Goal: Use online tool/utility: Use online tool/utility

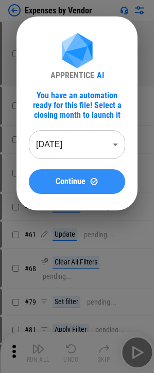
click at [57, 183] on span "Continue" at bounding box center [71, 181] width 30 height 8
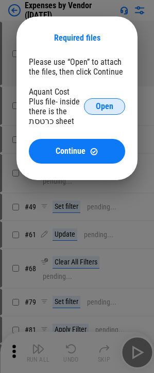
click at [95, 112] on button "Open" at bounding box center [104, 106] width 41 height 16
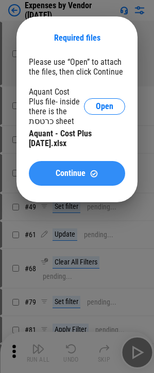
click at [57, 172] on span "Continue" at bounding box center [71, 173] width 30 height 8
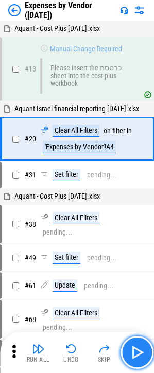
click at [137, 345] on img "button" at bounding box center [137, 352] width 16 height 16
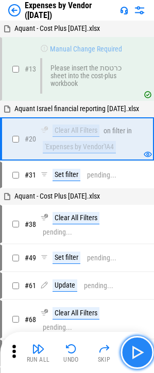
click at [137, 348] on img "button" at bounding box center [137, 352] width 16 height 16
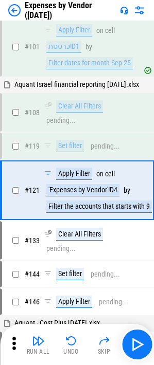
scroll to position [514, 0]
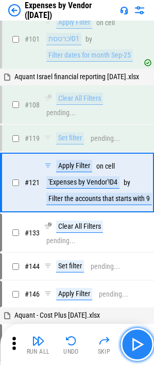
click at [130, 344] on img "button" at bounding box center [137, 344] width 16 height 16
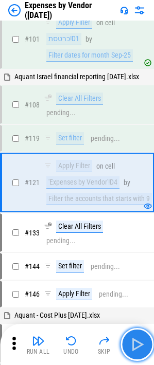
click at [140, 349] on img "button" at bounding box center [137, 344] width 16 height 16
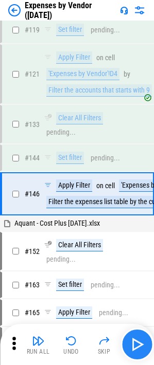
scroll to position [634, 0]
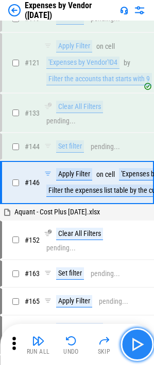
click at [132, 340] on img "button" at bounding box center [137, 344] width 16 height 16
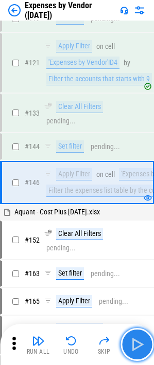
click at [134, 343] on img "button" at bounding box center [137, 344] width 16 height 16
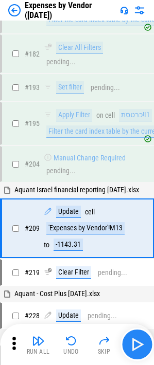
scroll to position [978, 0]
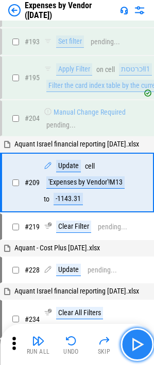
click at [133, 340] on img "button" at bounding box center [137, 344] width 16 height 16
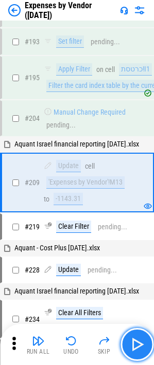
click at [133, 340] on img "button" at bounding box center [137, 344] width 16 height 16
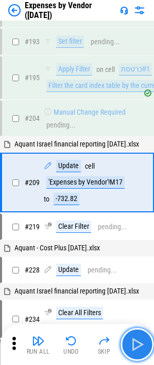
click at [138, 344] on img "button" at bounding box center [137, 344] width 16 height 16
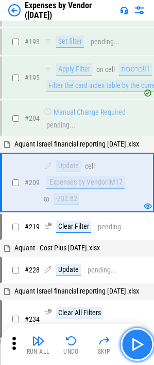
click at [132, 342] on img "button" at bounding box center [137, 344] width 16 height 16
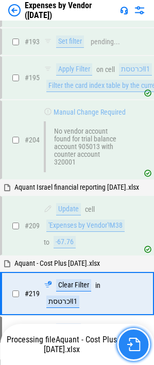
click at [129, 335] on button "button" at bounding box center [133, 344] width 33 height 33
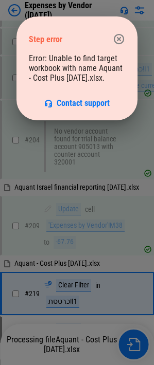
click at [120, 33] on icon "button" at bounding box center [119, 39] width 12 height 12
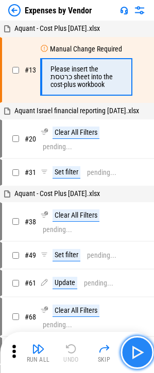
click at [137, 351] on img "button" at bounding box center [137, 352] width 16 height 16
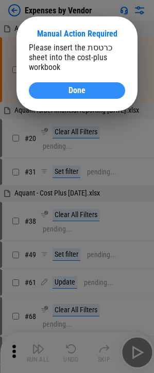
click at [98, 89] on div "Done" at bounding box center [76, 90] width 71 height 8
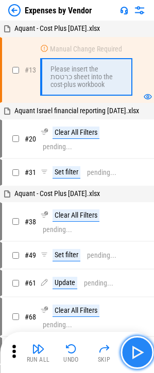
click at [140, 353] on img "button" at bounding box center [137, 352] width 16 height 16
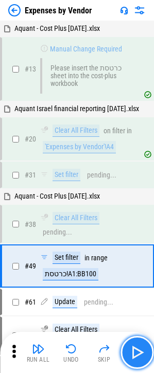
click at [137, 347] on img "button" at bounding box center [137, 352] width 16 height 16
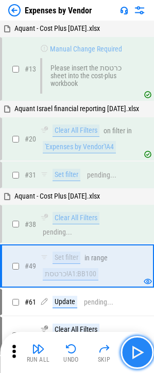
click at [136, 348] on img "button" at bounding box center [137, 352] width 16 height 16
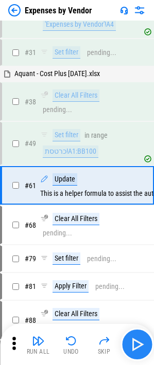
scroll to position [125, 0]
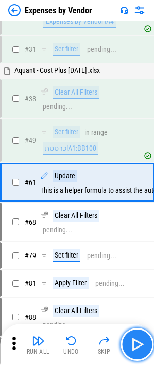
click at [136, 344] on img "button" at bounding box center [137, 344] width 16 height 16
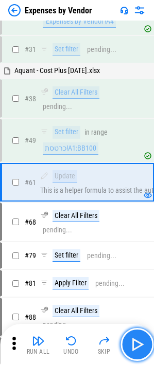
click at [137, 344] on img "button" at bounding box center [137, 344] width 16 height 16
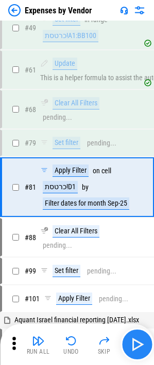
scroll to position [243, 0]
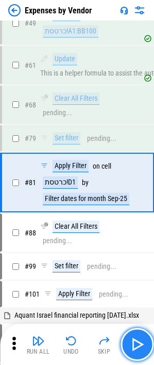
click at [137, 344] on img "button" at bounding box center [137, 344] width 16 height 16
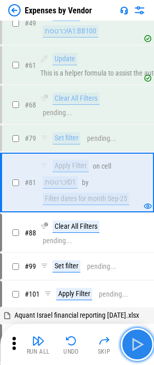
click at [137, 344] on img "button" at bounding box center [137, 344] width 16 height 16
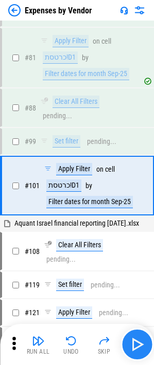
scroll to position [371, 0]
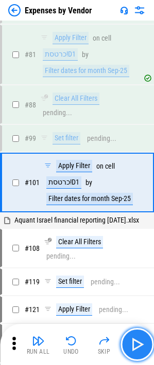
click at [137, 344] on img "button" at bounding box center [137, 344] width 16 height 16
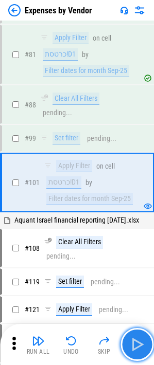
click at [137, 344] on img "button" at bounding box center [137, 344] width 16 height 16
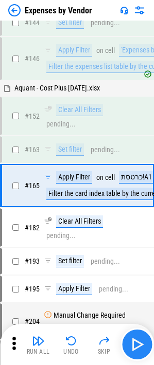
scroll to position [761, 0]
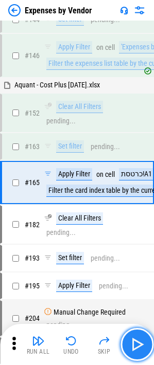
click at [134, 344] on img "button" at bounding box center [137, 344] width 16 height 16
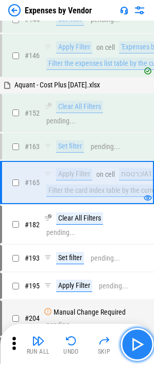
click at [135, 346] on img "button" at bounding box center [137, 344] width 16 height 16
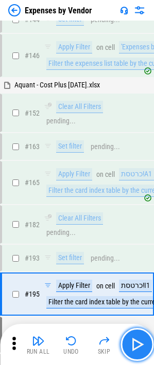
click at [134, 348] on img "button" at bounding box center [137, 344] width 16 height 16
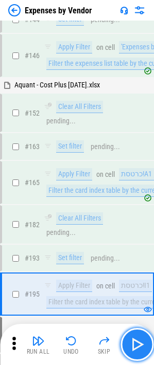
click at [138, 339] on img "button" at bounding box center [137, 344] width 16 height 16
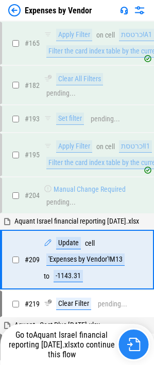
scroll to position [978, 0]
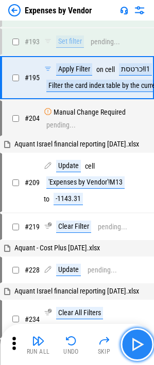
click at [136, 346] on img "button" at bounding box center [137, 344] width 16 height 16
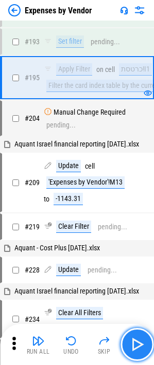
click at [136, 346] on img "button" at bounding box center [137, 344] width 16 height 16
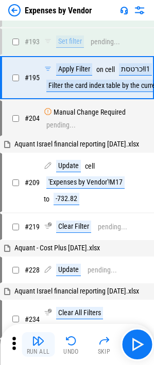
click at [48, 343] on button "Run All" at bounding box center [38, 344] width 33 height 25
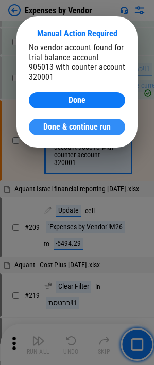
click at [108, 123] on span "Done & continue run" at bounding box center [76, 127] width 67 height 8
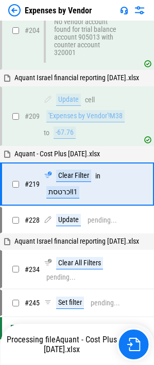
scroll to position [1092, 0]
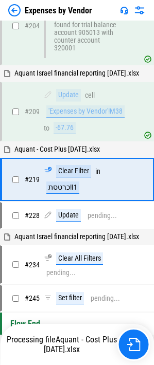
click at [18, 6] on img at bounding box center [14, 10] width 12 height 12
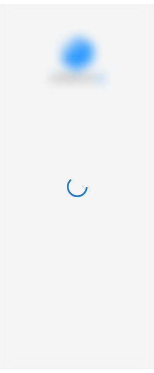
scroll to position [0, 0]
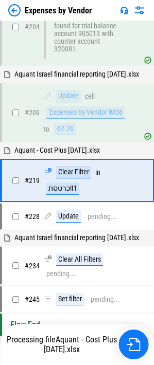
scroll to position [1092, 0]
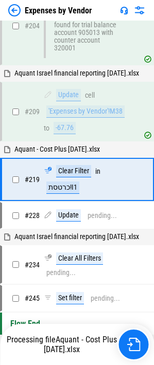
click at [12, 13] on img at bounding box center [14, 10] width 12 height 12
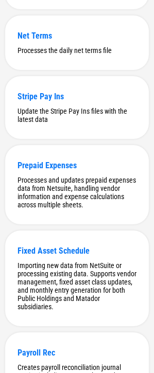
scroll to position [1838, 0]
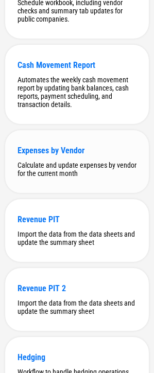
click at [50, 177] on div "Calculate and update expenses by vendor for the current month" at bounding box center [76, 169] width 119 height 16
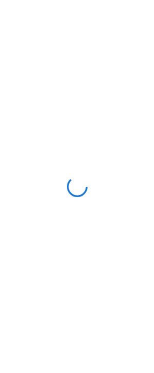
scroll to position [0, 0]
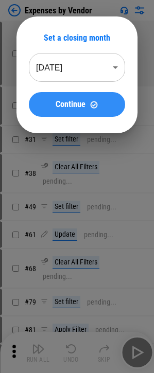
click at [79, 100] on span "Continue" at bounding box center [71, 104] width 30 height 8
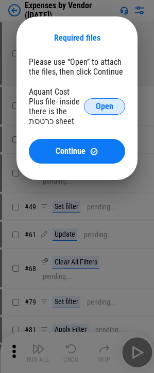
click at [101, 110] on span "Open" at bounding box center [104, 106] width 17 height 8
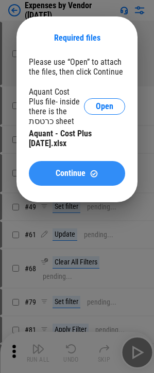
click at [53, 185] on button "Continue" at bounding box center [77, 173] width 96 height 25
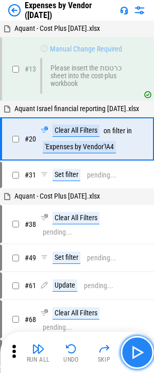
click at [137, 355] on img "button" at bounding box center [137, 352] width 16 height 16
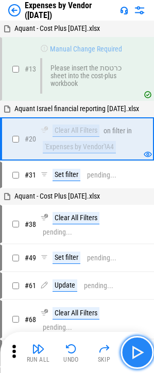
click at [137, 355] on img "button" at bounding box center [137, 352] width 16 height 16
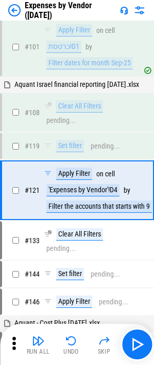
scroll to position [514, 0]
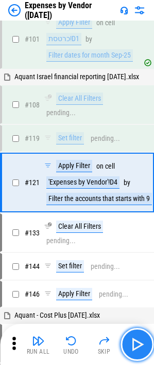
click at [136, 347] on img "button" at bounding box center [137, 344] width 16 height 16
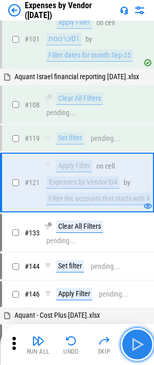
click at [136, 347] on img "button" at bounding box center [137, 344] width 16 height 16
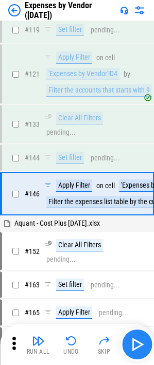
scroll to position [634, 0]
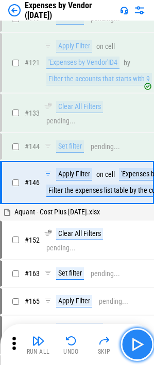
click at [136, 347] on img "button" at bounding box center [137, 344] width 16 height 16
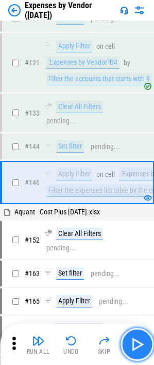
click at [136, 347] on img "button" at bounding box center [137, 344] width 16 height 16
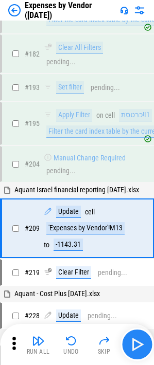
scroll to position [978, 0]
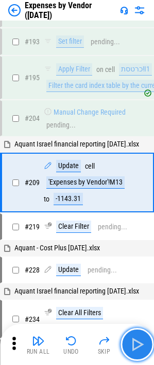
click at [135, 345] on img "button" at bounding box center [137, 344] width 16 height 16
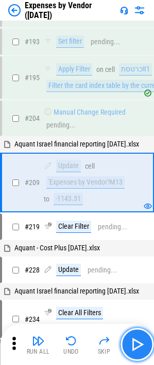
click at [136, 345] on img "button" at bounding box center [137, 344] width 16 height 16
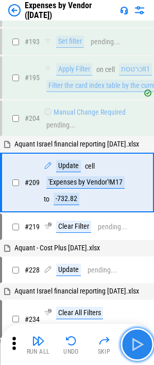
click at [136, 345] on img "button" at bounding box center [137, 344] width 16 height 16
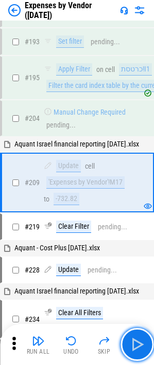
click at [136, 345] on img "button" at bounding box center [137, 344] width 16 height 16
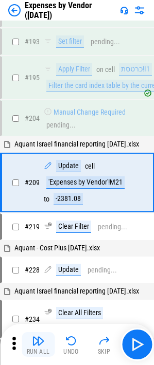
click at [44, 346] on img "button" at bounding box center [38, 341] width 12 height 12
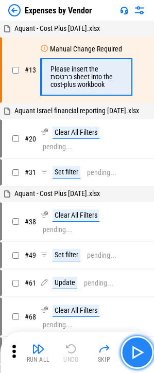
click at [135, 348] on img "button" at bounding box center [137, 352] width 16 height 16
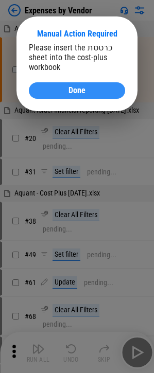
click at [49, 94] on div "Done" at bounding box center [76, 90] width 71 height 8
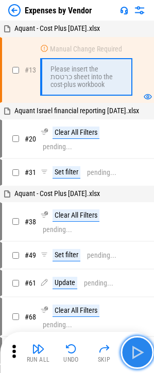
click at [134, 353] on img "button" at bounding box center [137, 352] width 16 height 16
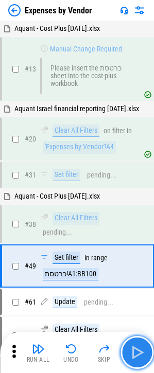
click at [137, 350] on img "button" at bounding box center [137, 352] width 16 height 16
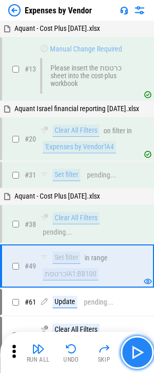
click at [137, 353] on img "button" at bounding box center [137, 352] width 16 height 16
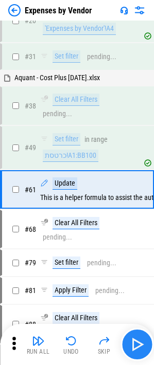
scroll to position [125, 0]
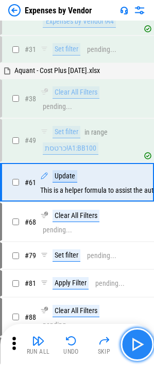
click at [138, 350] on img "button" at bounding box center [137, 344] width 16 height 16
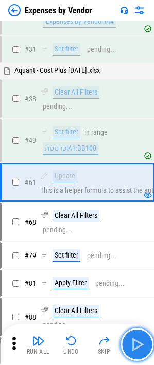
click at [138, 350] on img "button" at bounding box center [137, 344] width 16 height 16
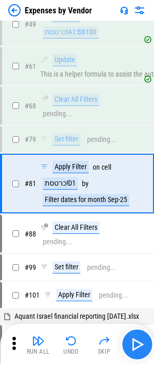
scroll to position [243, 0]
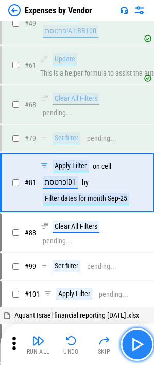
click at [138, 350] on img "button" at bounding box center [137, 344] width 16 height 16
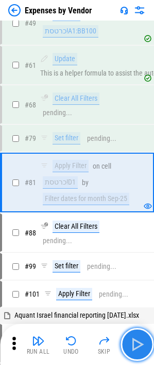
click at [138, 350] on img "button" at bounding box center [137, 344] width 16 height 16
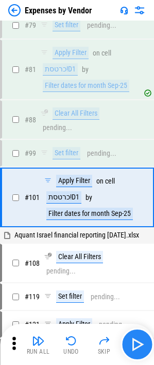
scroll to position [371, 0]
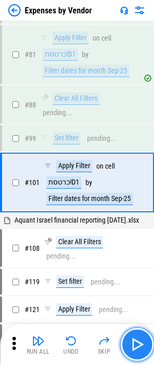
click at [138, 350] on img "button" at bounding box center [137, 344] width 16 height 16
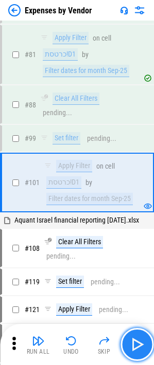
click at [138, 350] on img "button" at bounding box center [137, 344] width 16 height 16
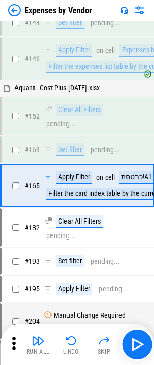
scroll to position [761, 0]
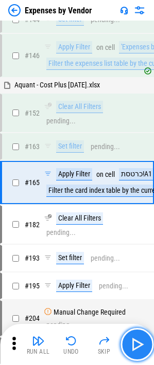
click at [136, 347] on img "button" at bounding box center [137, 344] width 16 height 16
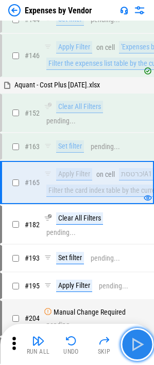
click at [136, 347] on img "button" at bounding box center [137, 344] width 16 height 16
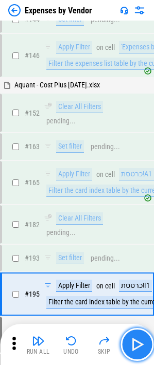
click at [135, 346] on img "button" at bounding box center [137, 344] width 16 height 16
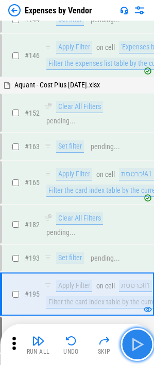
click at [135, 346] on img "button" at bounding box center [137, 344] width 16 height 16
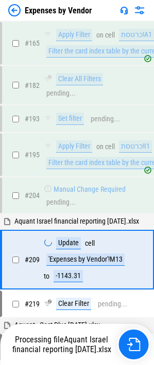
scroll to position [978, 0]
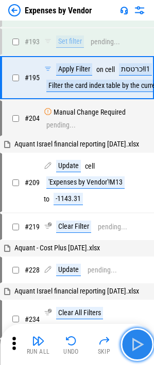
click at [136, 345] on img "button" at bounding box center [137, 344] width 16 height 16
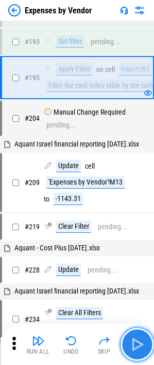
click at [136, 345] on img "button" at bounding box center [137, 344] width 16 height 16
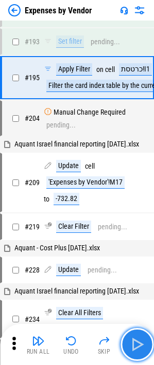
click at [136, 345] on img "button" at bounding box center [137, 344] width 16 height 16
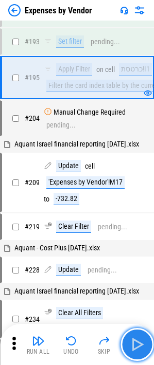
click at [136, 345] on img "button" at bounding box center [137, 344] width 16 height 16
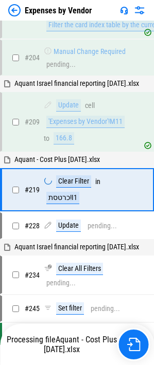
scroll to position [1049, 0]
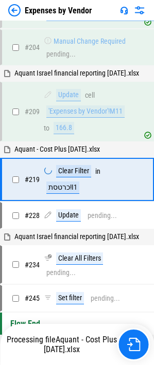
click at [21, 11] on div "Expenses by Vendor" at bounding box center [49, 10] width 83 height 12
click at [17, 11] on img at bounding box center [14, 10] width 12 height 12
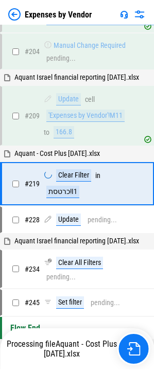
scroll to position [0, 0]
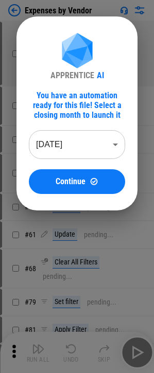
click at [19, 61] on div "APPRENTICE AI You have an automation ready for this file! Select a closing mont…" at bounding box center [76, 113] width 121 height 194
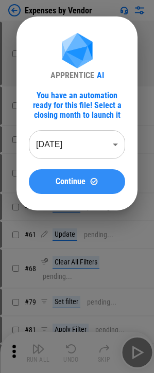
click at [77, 182] on span "Continue" at bounding box center [71, 181] width 30 height 8
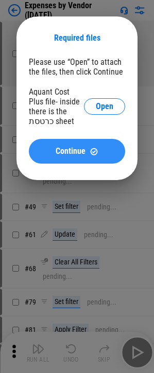
click at [85, 148] on span "Continue" at bounding box center [71, 151] width 30 height 8
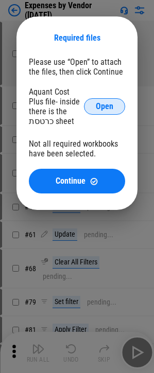
click at [102, 114] on button "Open" at bounding box center [104, 106] width 41 height 16
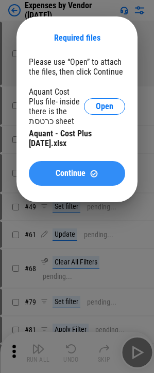
click at [55, 173] on div "Continue" at bounding box center [76, 173] width 71 height 9
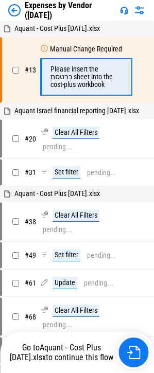
click at [17, 20] on div "Expenses by Vendor (Sep 25)" at bounding box center [61, 11] width 107 height 20
click at [17, 14] on img at bounding box center [14, 10] width 12 height 12
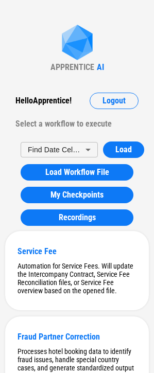
scroll to position [51, 0]
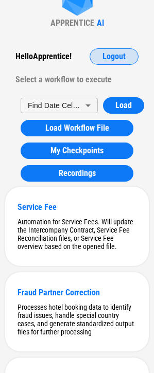
click at [106, 51] on button "Logout" at bounding box center [113, 56] width 49 height 16
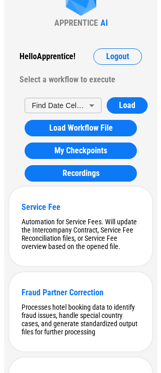
scroll to position [0, 0]
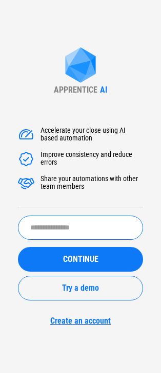
click at [74, 222] on input "text" at bounding box center [80, 228] width 125 height 24
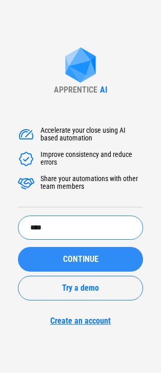
type input "****"
click at [108, 263] on div "CONTINUE" at bounding box center [80, 259] width 101 height 8
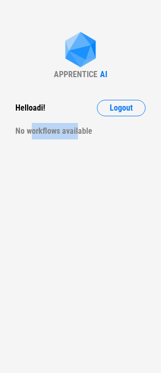
drag, startPoint x: 79, startPoint y: 131, endPoint x: 30, endPoint y: 135, distance: 49.0
click at [30, 135] on div "No workflows available" at bounding box center [80, 131] width 131 height 16
click at [42, 156] on div "APPRENTICE AI Hello adi ! Logout No workflows available" at bounding box center [80, 186] width 161 height 373
drag, startPoint x: 85, startPoint y: 135, endPoint x: 50, endPoint y: 131, distance: 35.2
click at [50, 131] on div "No workflows available" at bounding box center [80, 131] width 131 height 16
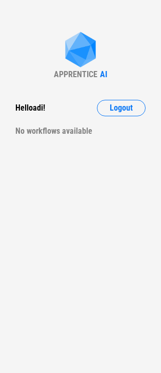
click at [129, 135] on div "No workflows available" at bounding box center [80, 131] width 131 height 16
click at [109, 103] on button "Logout" at bounding box center [121, 108] width 49 height 16
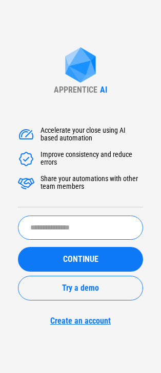
click at [75, 226] on input "text" at bounding box center [80, 228] width 125 height 24
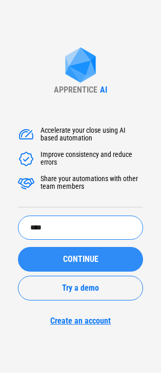
type input "****"
click at [76, 258] on span "CONTINUE" at bounding box center [80, 259] width 35 height 8
